Goal: Information Seeking & Learning: Learn about a topic

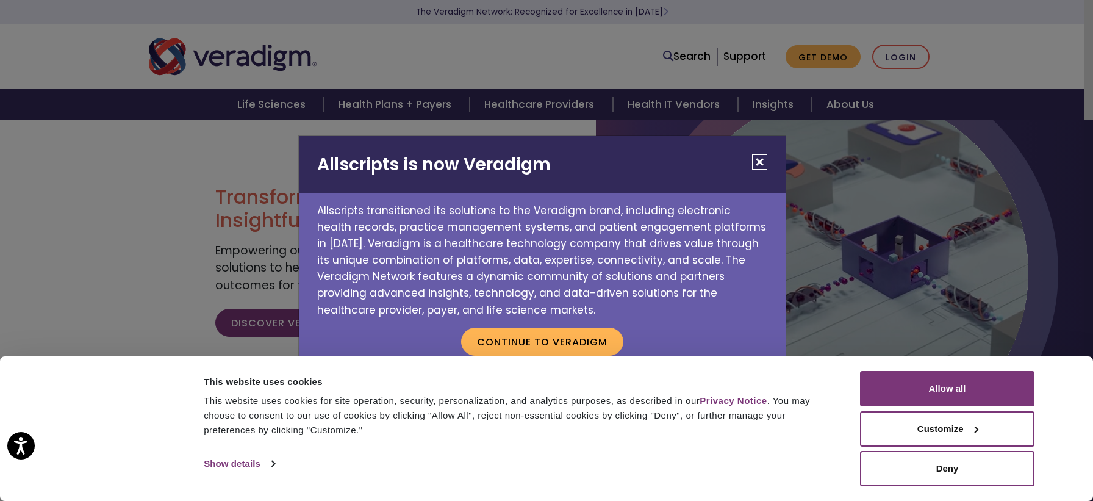
click at [758, 157] on button "Close" at bounding box center [759, 161] width 15 height 15
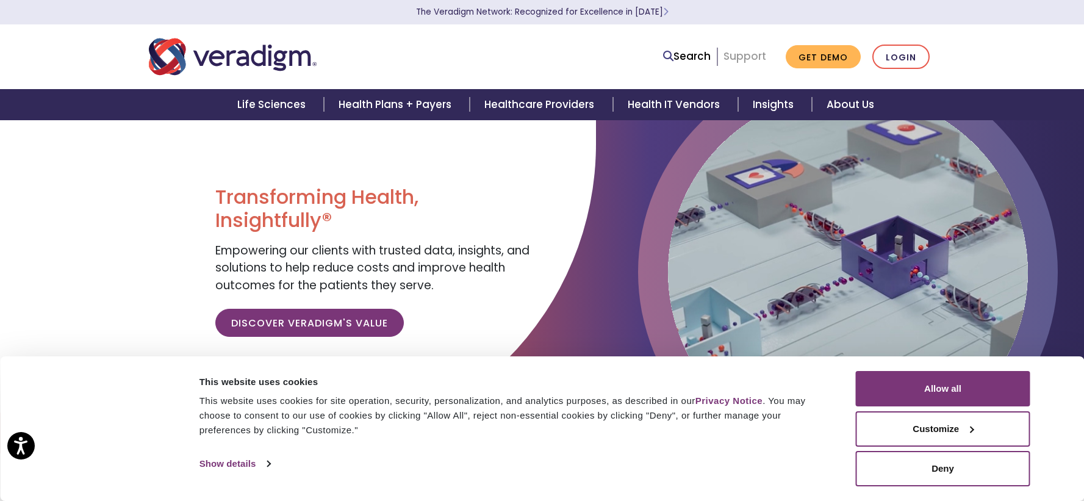
click at [747, 56] on link "Support" at bounding box center [745, 56] width 43 height 15
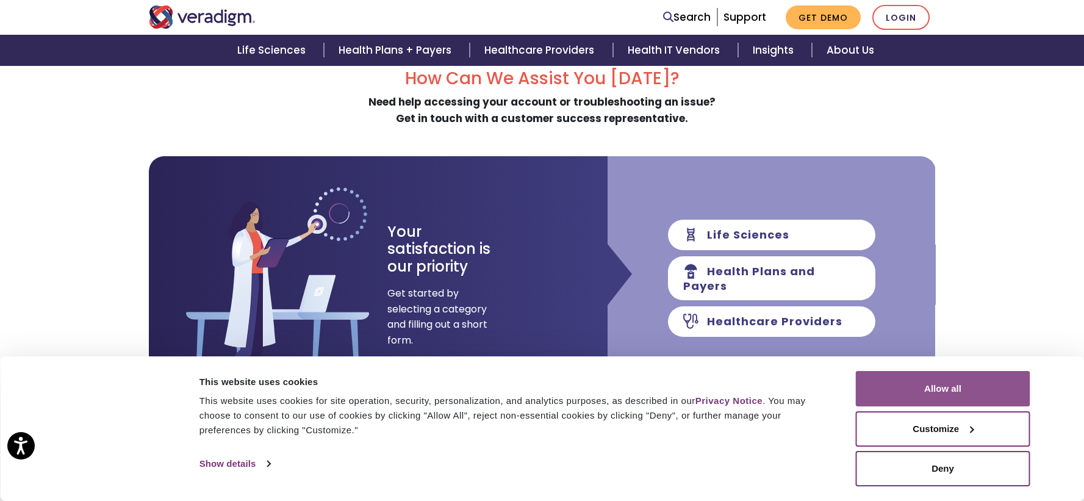
scroll to position [122, 0]
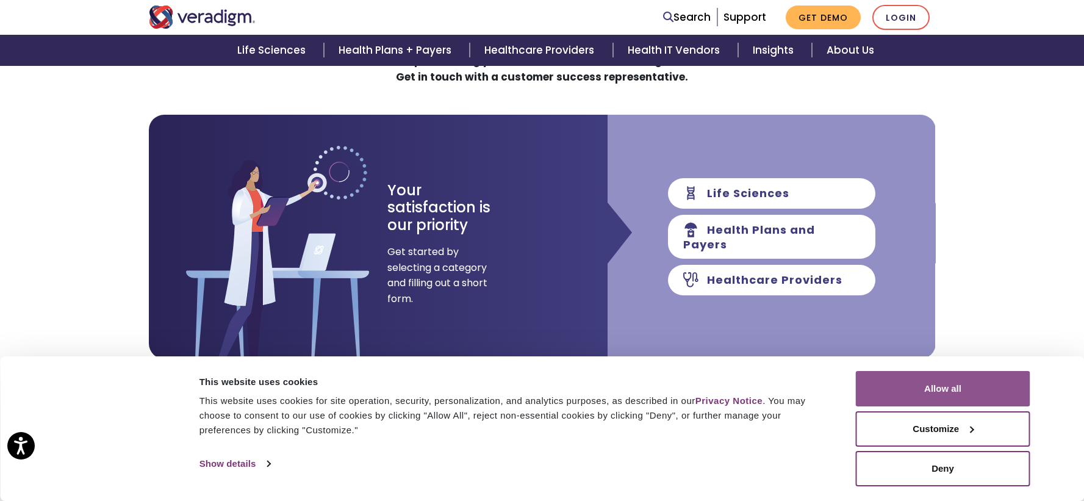
click at [984, 393] on button "Allow all" at bounding box center [943, 388] width 175 height 35
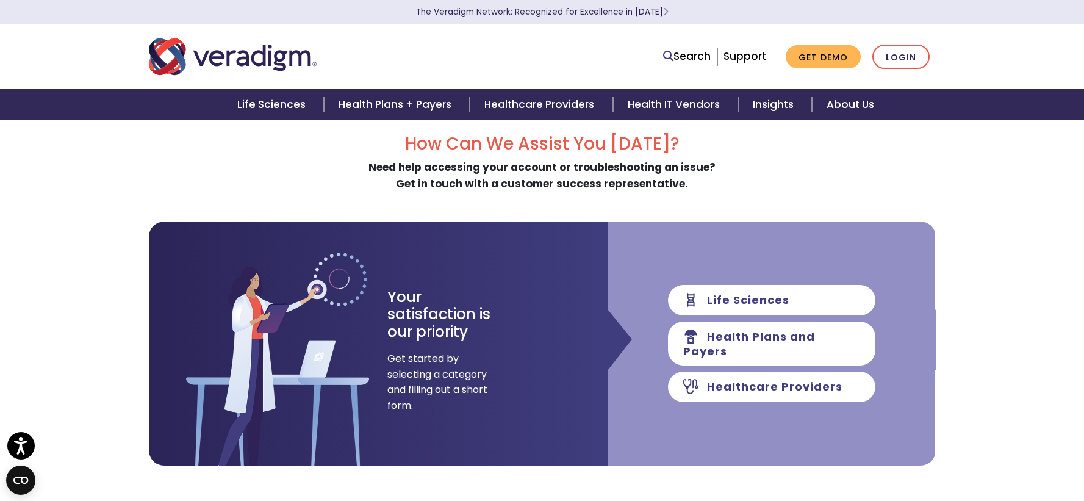
scroll to position [0, 0]
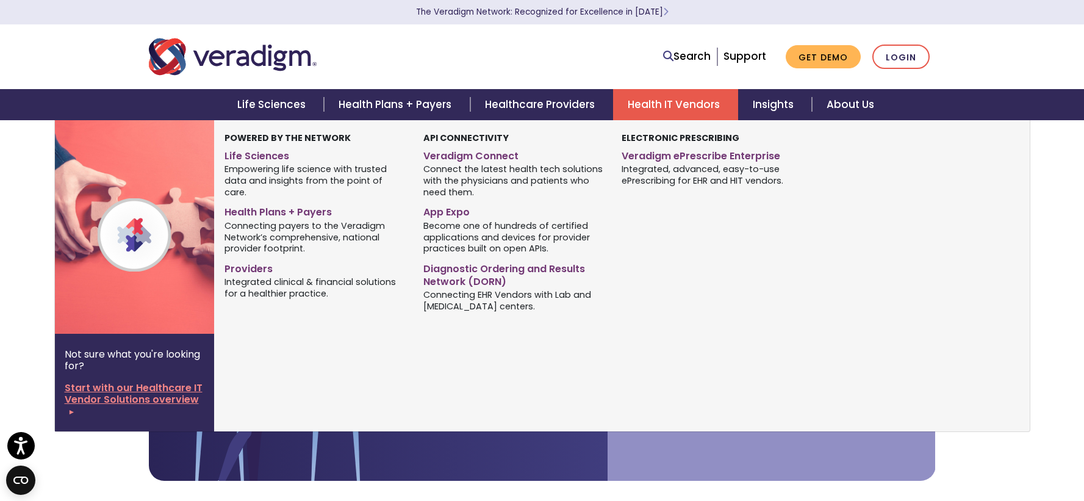
click at [129, 397] on link "Start with our Healthcare IT Vendor Solutions overview" at bounding box center [135, 399] width 140 height 35
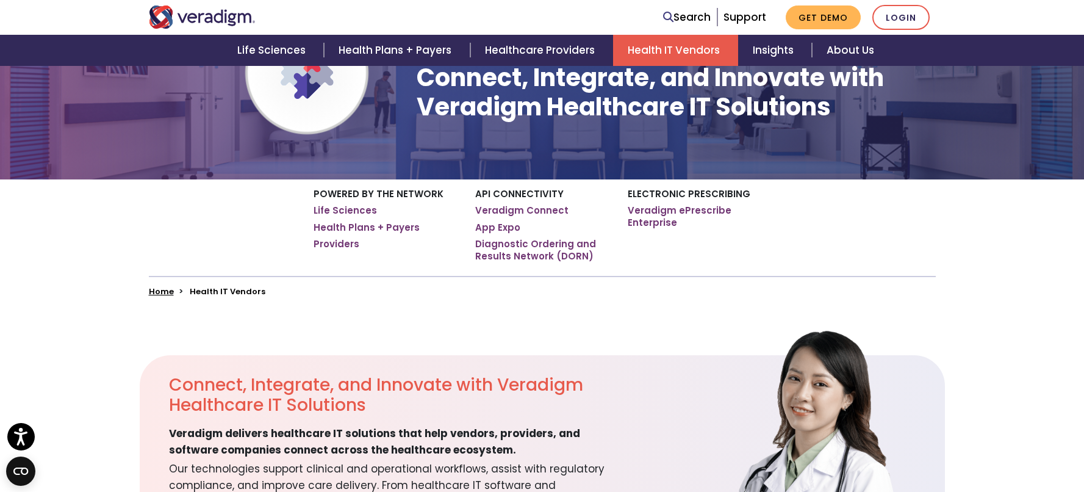
scroll to position [183, 0]
